Goal: Task Accomplishment & Management: Use online tool/utility

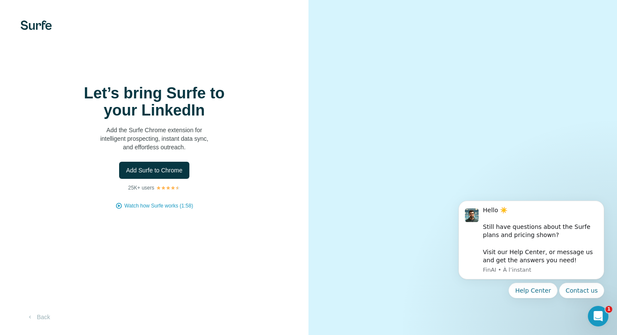
click at [179, 178] on button "Add Surfe to Chrome" at bounding box center [154, 170] width 70 height 17
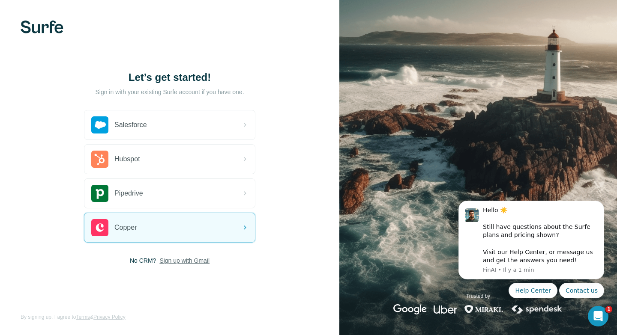
click at [177, 264] on span "Sign up with Gmail" at bounding box center [184, 261] width 50 height 9
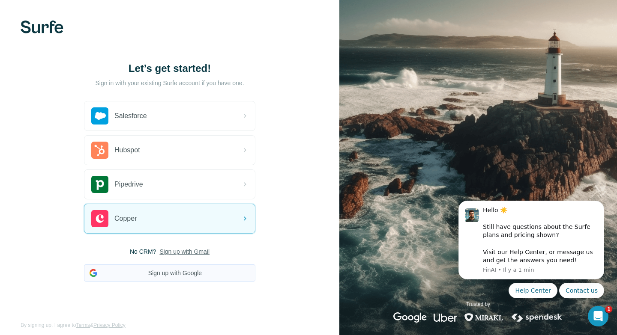
click at [172, 276] on button "Sign up with Google" at bounding box center [169, 273] width 171 height 17
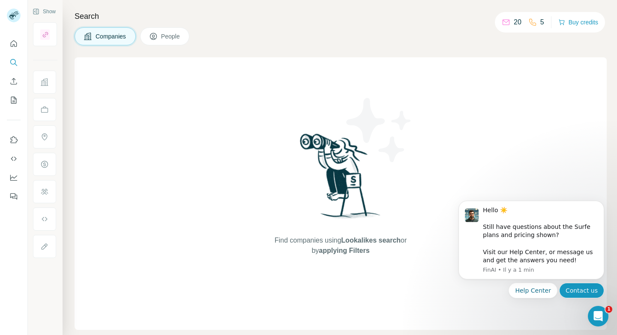
click at [581, 290] on button "Contact us" at bounding box center [581, 290] width 45 height 15
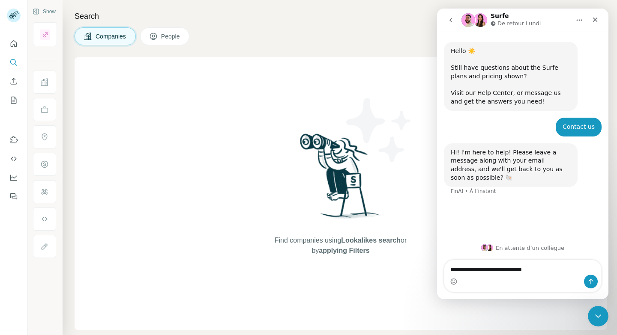
type textarea "**********"
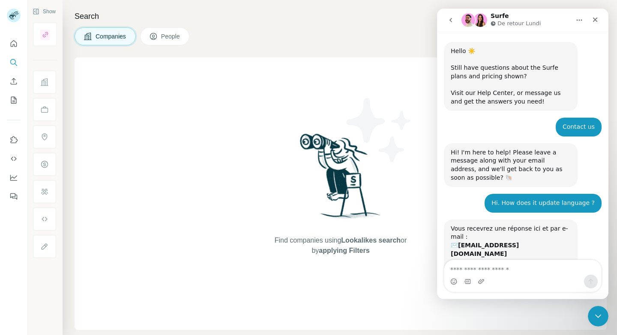
scroll to position [58, 0]
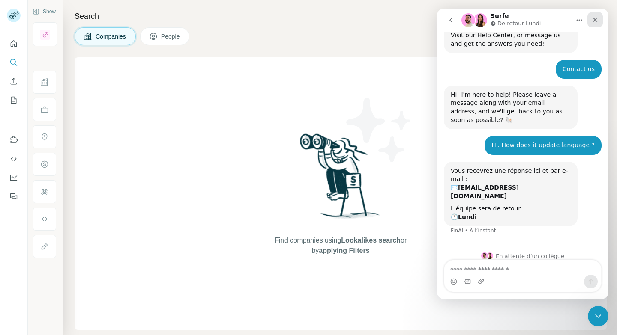
click at [595, 24] on div "Fermer" at bounding box center [594, 19] width 15 height 15
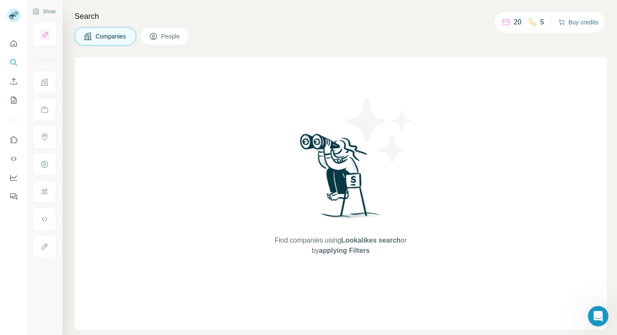
click at [580, 28] on button "Buy credits" at bounding box center [578, 22] width 40 height 12
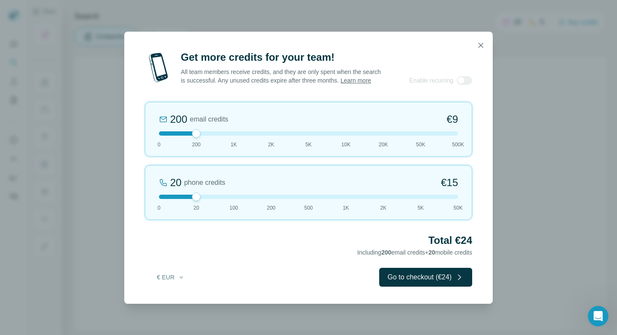
click at [234, 198] on div at bounding box center [308, 197] width 299 height 4
click at [230, 135] on div at bounding box center [308, 134] width 299 height 4
click at [482, 47] on icon "button" at bounding box center [481, 45] width 5 height 5
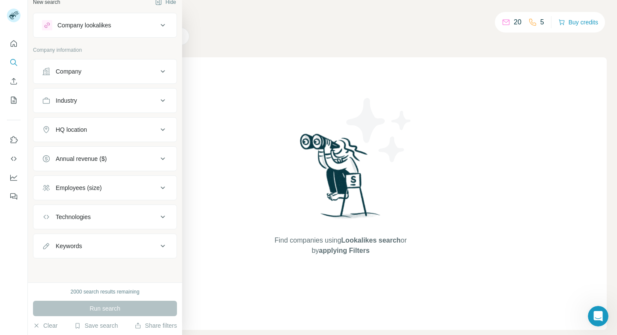
scroll to position [0, 0]
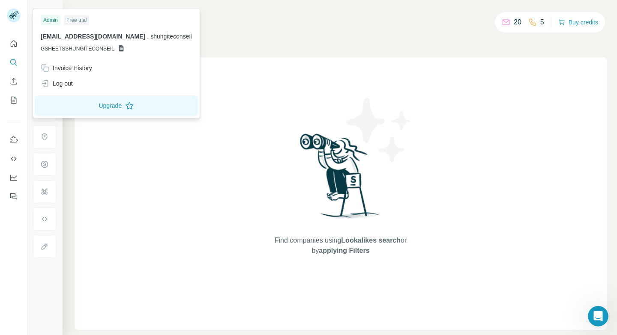
click at [15, 15] on icon at bounding box center [16, 14] width 3 height 2
click at [78, 17] on div "Free trial" at bounding box center [76, 20] width 25 height 10
click at [15, 43] on icon "Quick start" at bounding box center [13, 43] width 9 height 9
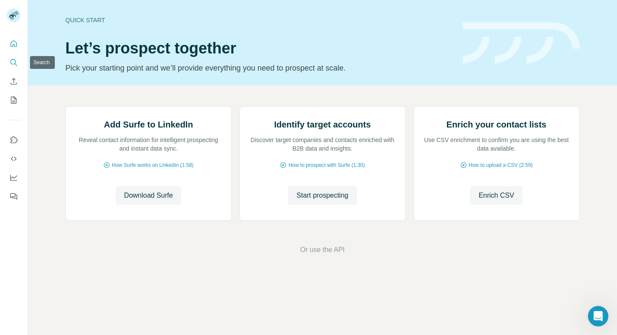
click at [14, 66] on icon "Search" at bounding box center [13, 62] width 9 height 9
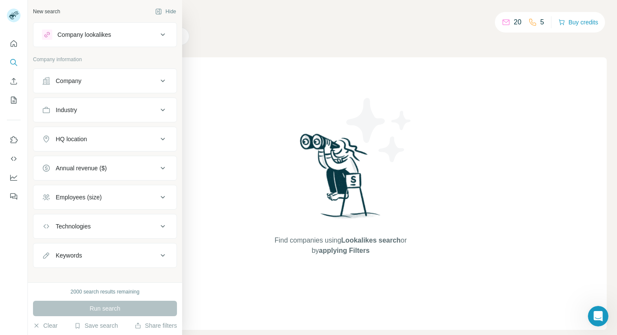
click at [112, 36] on div "Company lookalikes" at bounding box center [100, 35] width 116 height 10
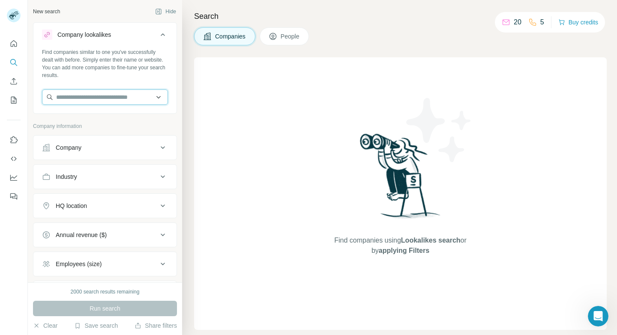
click at [115, 97] on input "text" at bounding box center [105, 97] width 126 height 15
click at [98, 97] on input "text" at bounding box center [105, 97] width 126 height 15
paste input "**********"
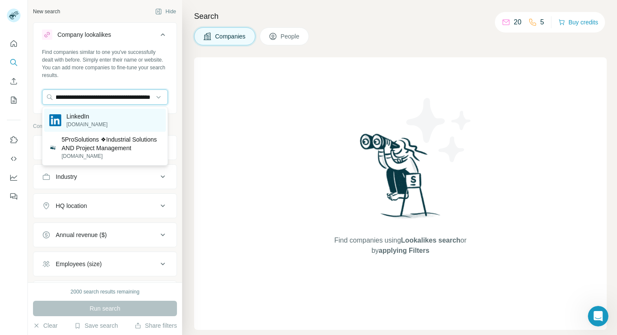
type input "**********"
click at [111, 120] on div "LinkedIn linkedin.com" at bounding box center [105, 120] width 122 height 23
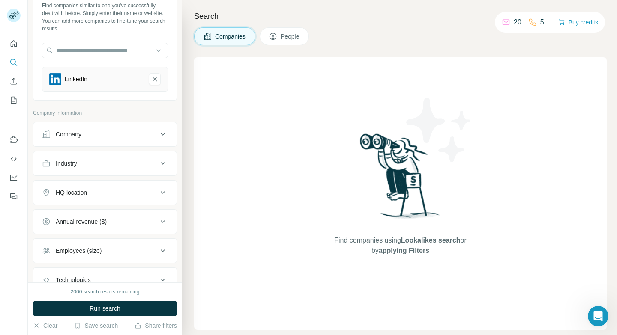
scroll to position [49, 0]
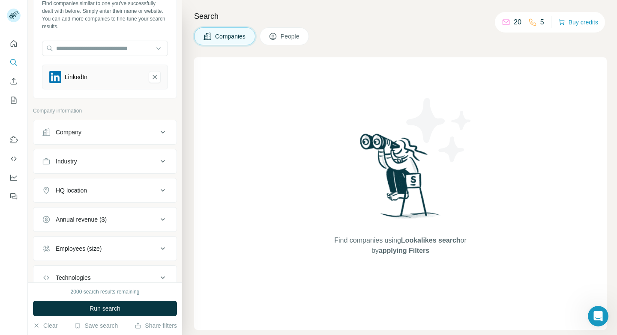
click at [105, 133] on div "Company" at bounding box center [100, 132] width 116 height 9
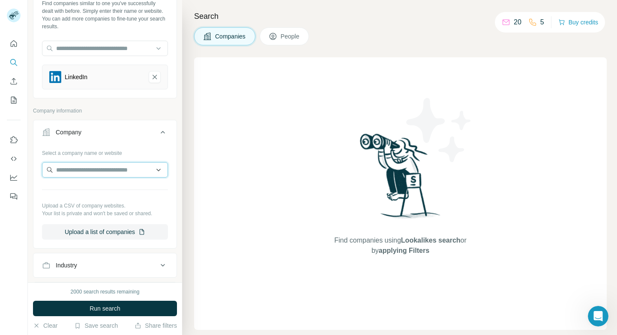
click at [100, 171] on input "text" at bounding box center [105, 169] width 126 height 15
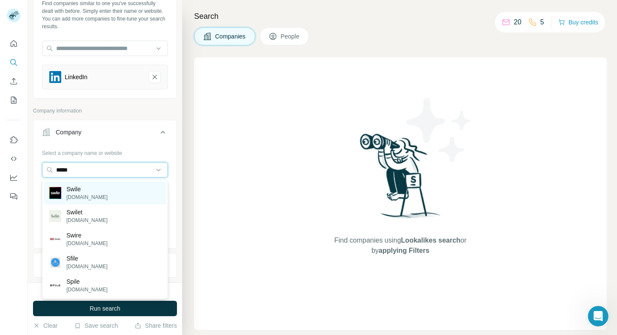
type input "*****"
click at [106, 188] on div "Swile swile.co" at bounding box center [105, 193] width 122 height 23
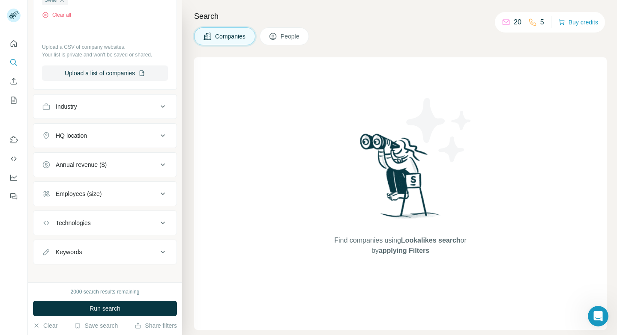
scroll to position [260, 0]
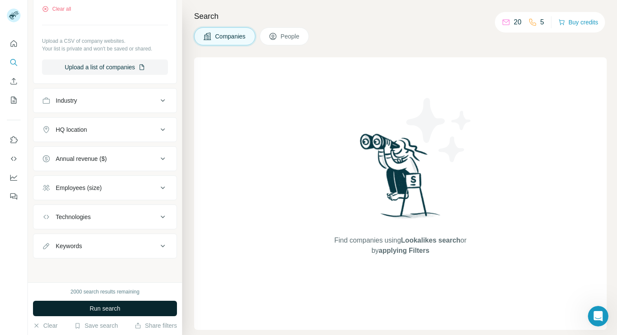
click at [93, 310] on span "Run search" at bounding box center [105, 309] width 31 height 9
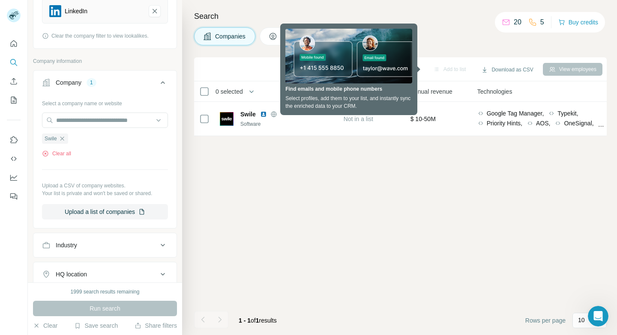
scroll to position [102, 0]
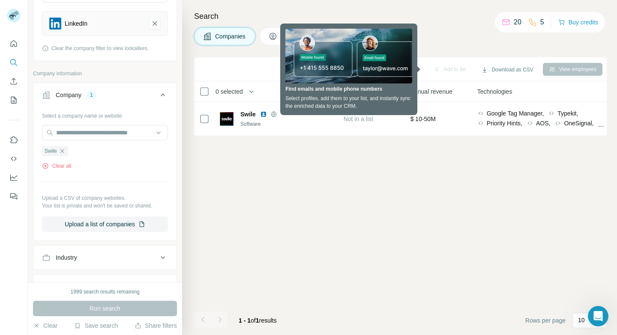
click at [60, 171] on div "Select a company name or website Swile Clear all Upload a CSV of company websit…" at bounding box center [105, 170] width 126 height 123
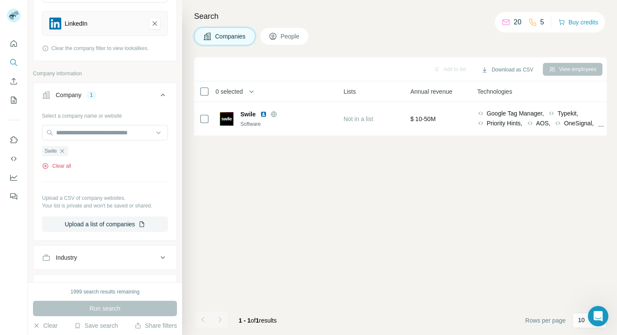
click at [63, 166] on button "Clear all" at bounding box center [56, 166] width 29 height 8
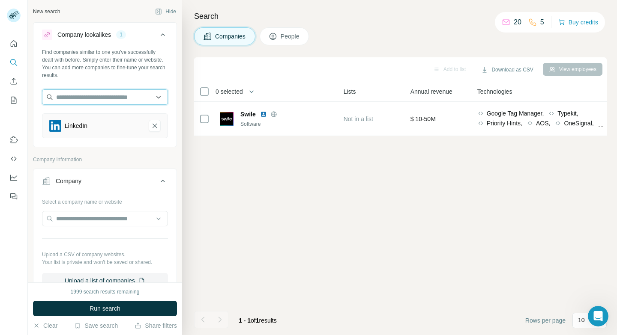
click at [106, 95] on input "text" at bounding box center [105, 97] width 126 height 15
paste input "**********"
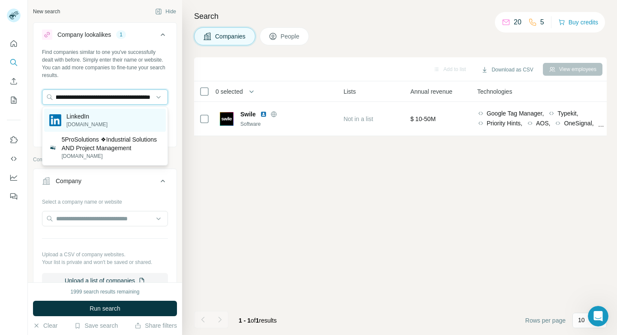
type input "**********"
click at [110, 114] on div "LinkedIn linkedin.com" at bounding box center [105, 120] width 122 height 23
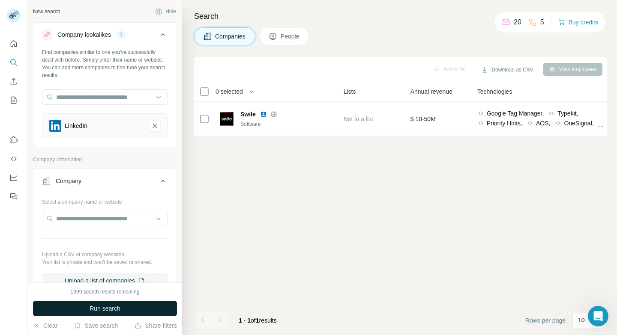
click at [100, 312] on span "Run search" at bounding box center [105, 309] width 31 height 9
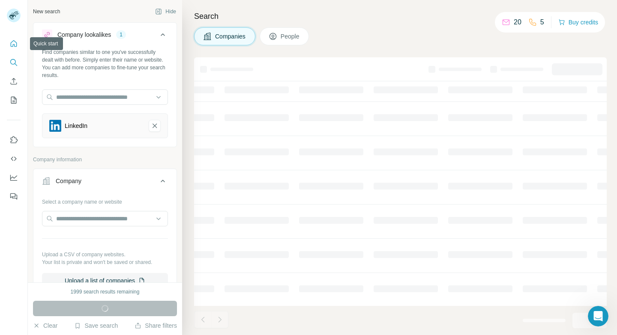
click at [13, 48] on button "Quick start" at bounding box center [14, 43] width 14 height 15
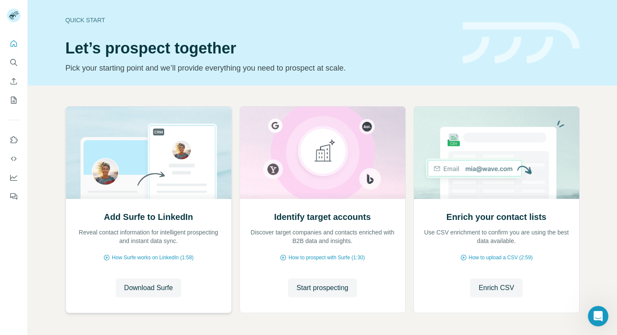
scroll to position [33, 0]
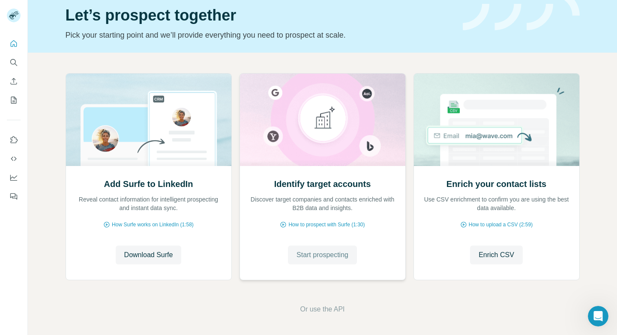
click at [323, 256] on span "Start prospecting" at bounding box center [322, 255] width 52 height 10
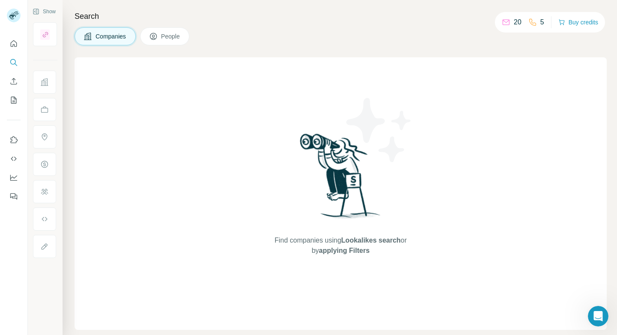
click at [159, 39] on button "People" at bounding box center [165, 36] width 50 height 18
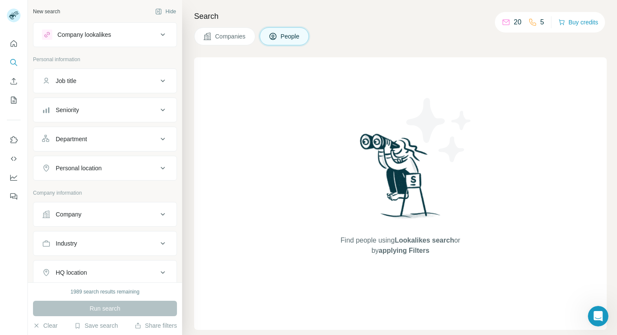
click at [128, 38] on div "Company lookalikes" at bounding box center [100, 35] width 116 height 10
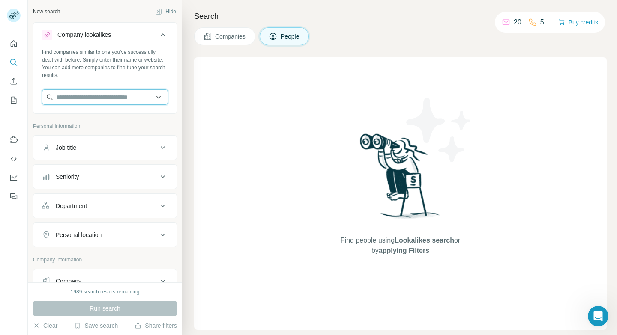
click at [115, 98] on input "text" at bounding box center [105, 97] width 126 height 15
paste input "**********"
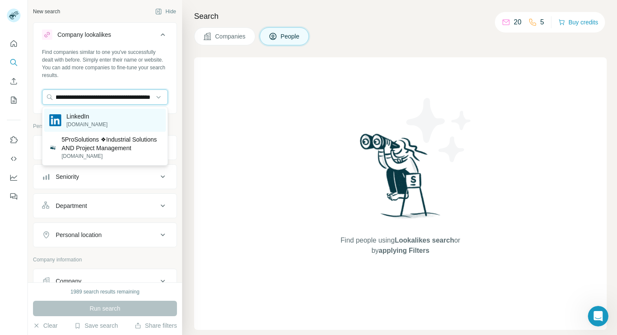
type input "**********"
click at [106, 121] on div "LinkedIn linkedin.com" at bounding box center [105, 120] width 122 height 23
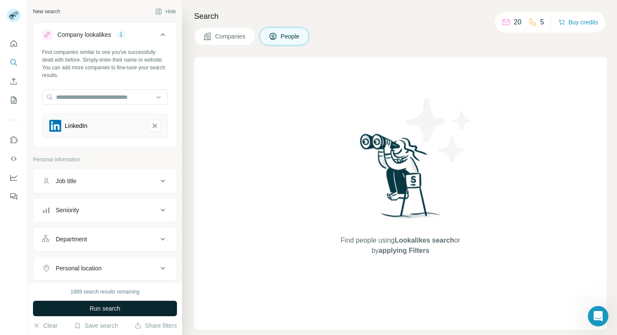
click at [106, 309] on span "Run search" at bounding box center [105, 309] width 31 height 9
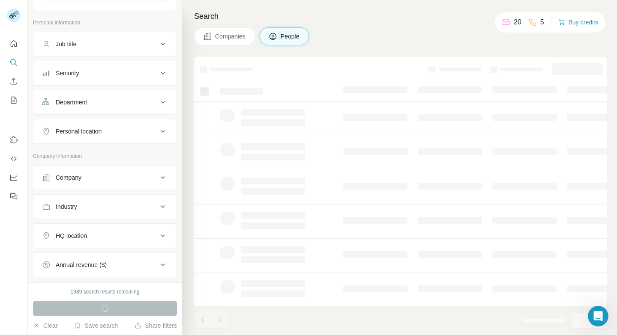
scroll to position [141, 0]
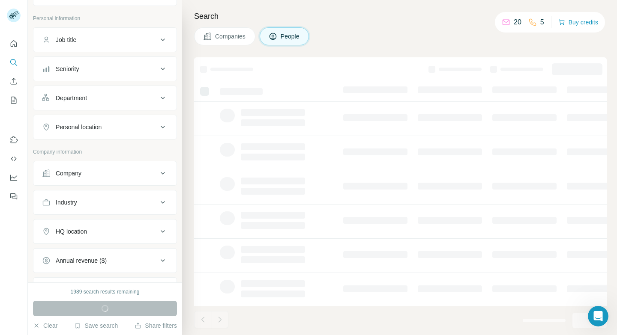
click at [163, 176] on icon at bounding box center [163, 173] width 10 height 10
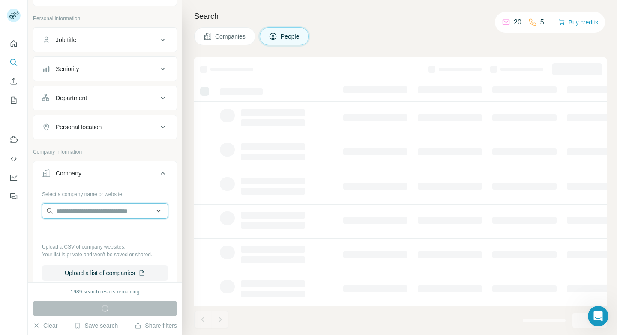
click at [105, 211] on input "text" at bounding box center [105, 210] width 126 height 15
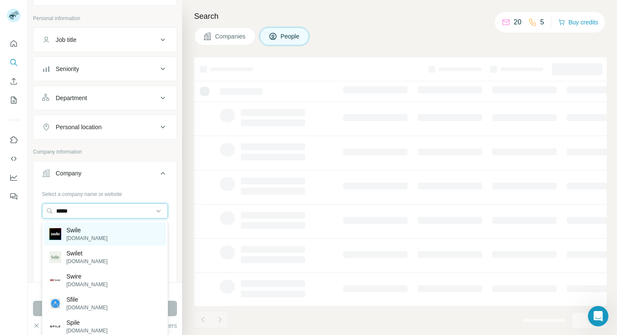
type input "*****"
click at [102, 234] on div "Swile swile.co" at bounding box center [105, 234] width 122 height 23
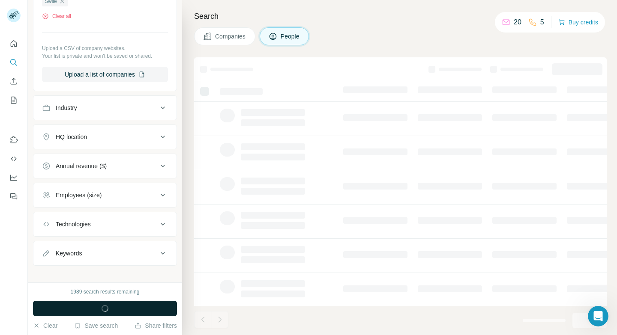
scroll to position [394, 0]
